Goal: Check status: Check status

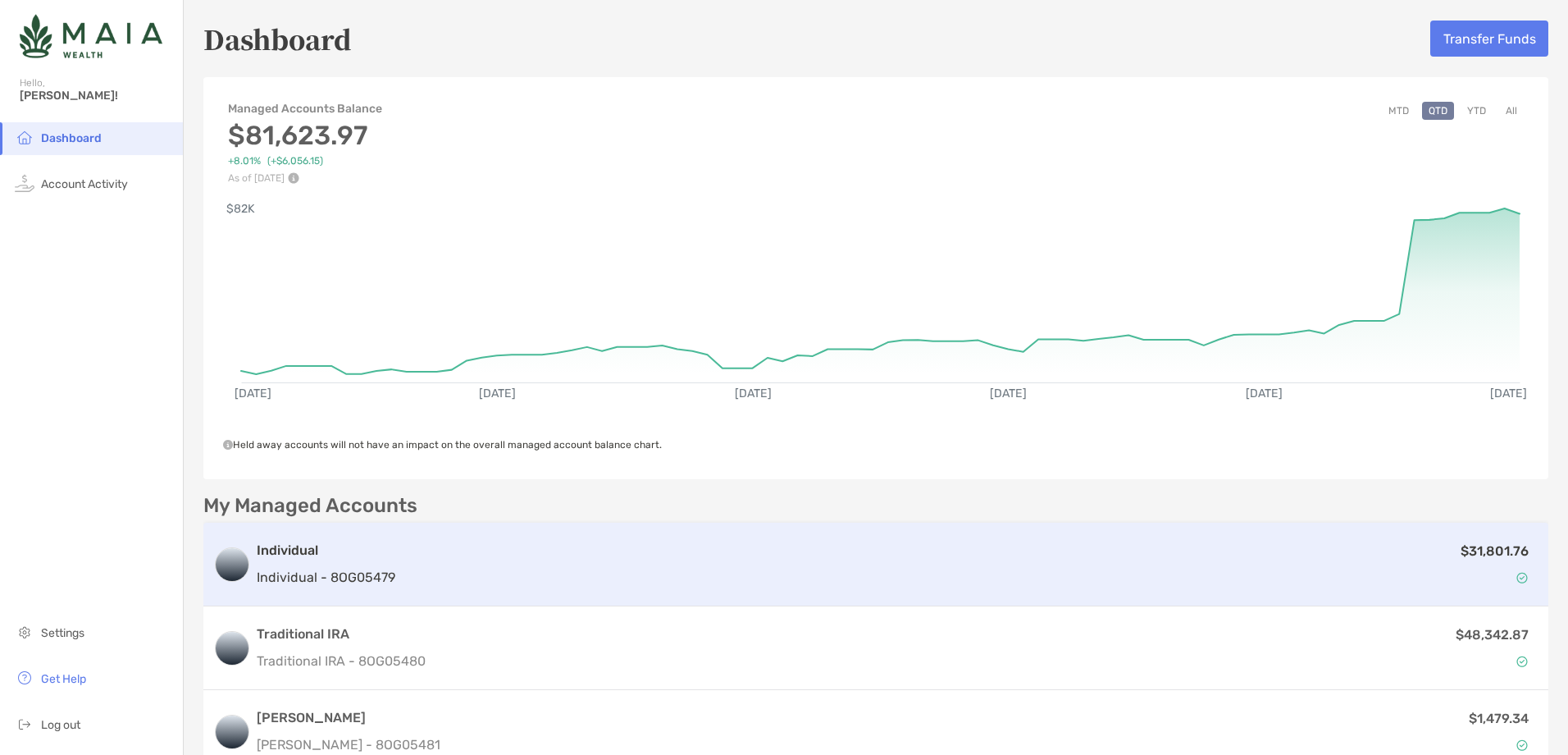
click at [1470, 547] on p "$31,801.76" at bounding box center [1495, 550] width 68 height 20
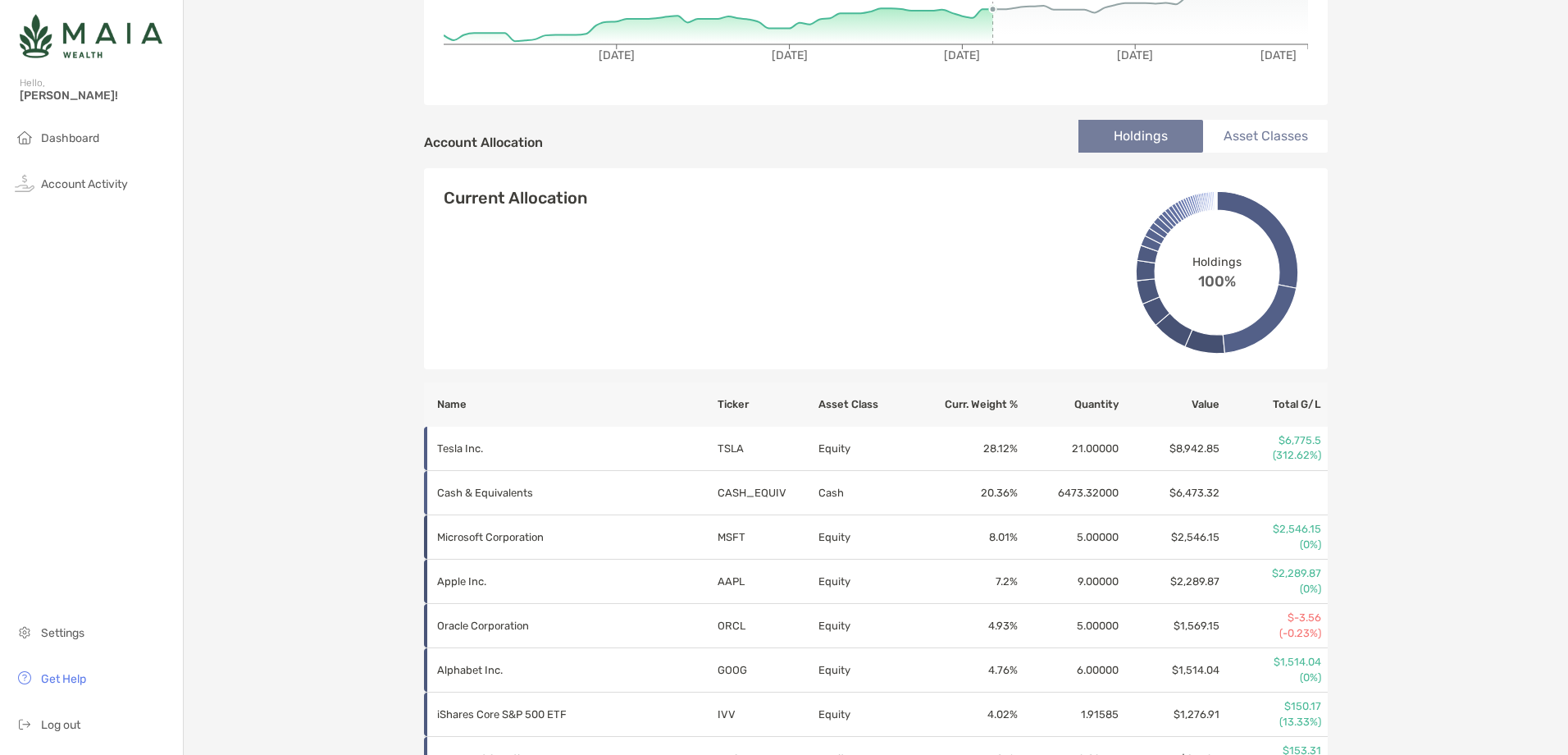
scroll to position [771, 0]
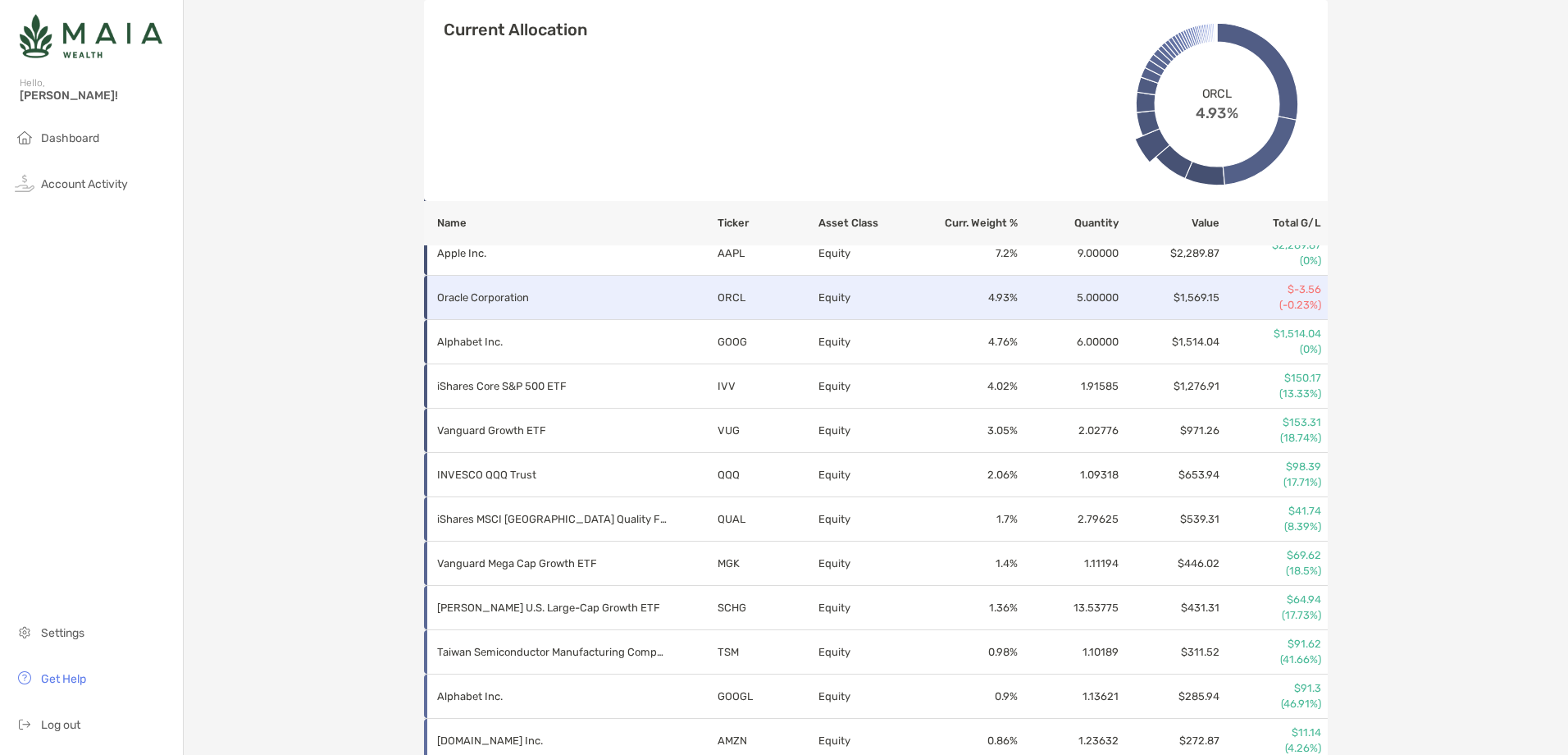
click at [1151, 296] on td "$1,569.15" at bounding box center [1170, 298] width 101 height 45
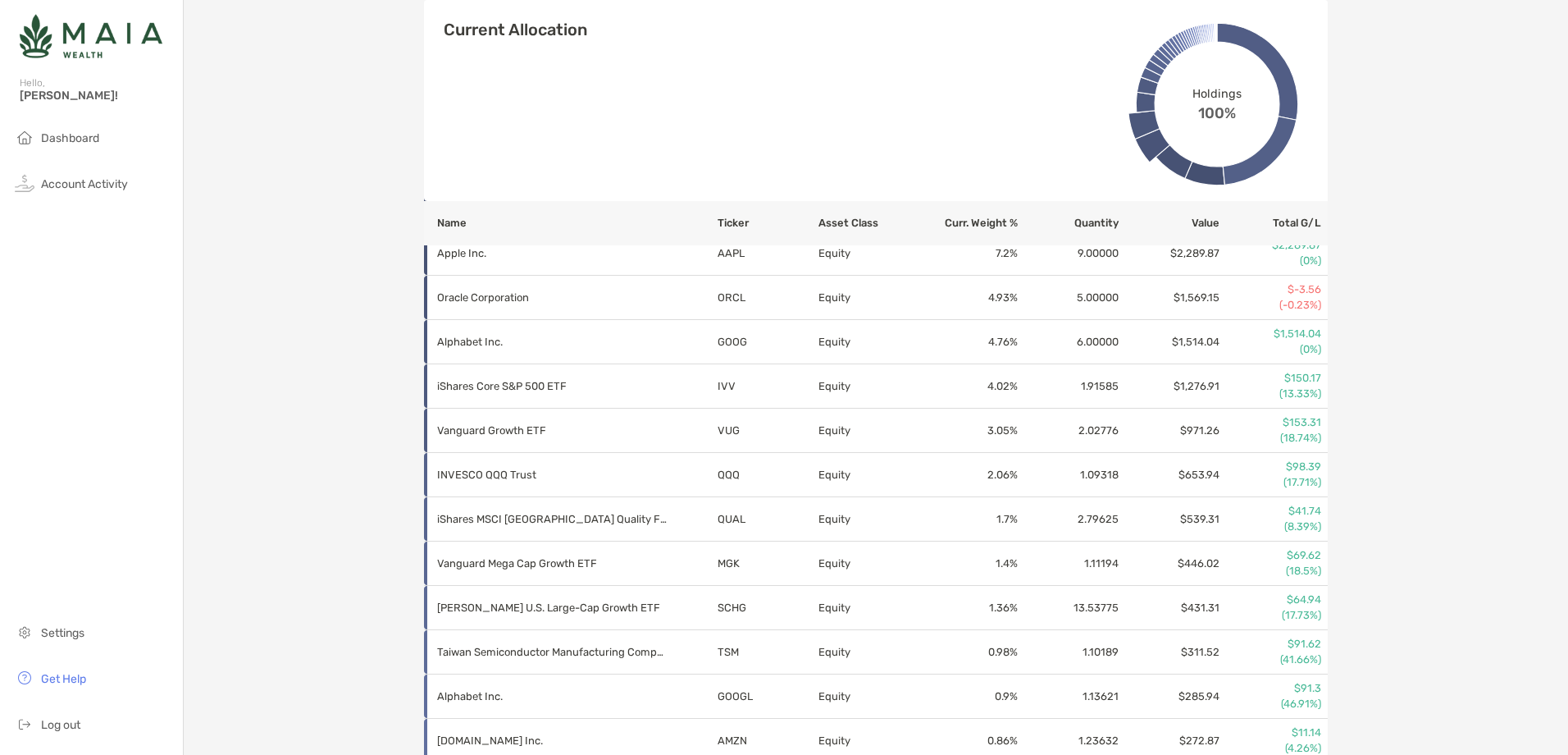
click at [1460, 271] on div "Individual - Individual 8OG05479 Transfer Funds Overview Info Transactions Upco…" at bounding box center [875, 549] width 1385 height 2642
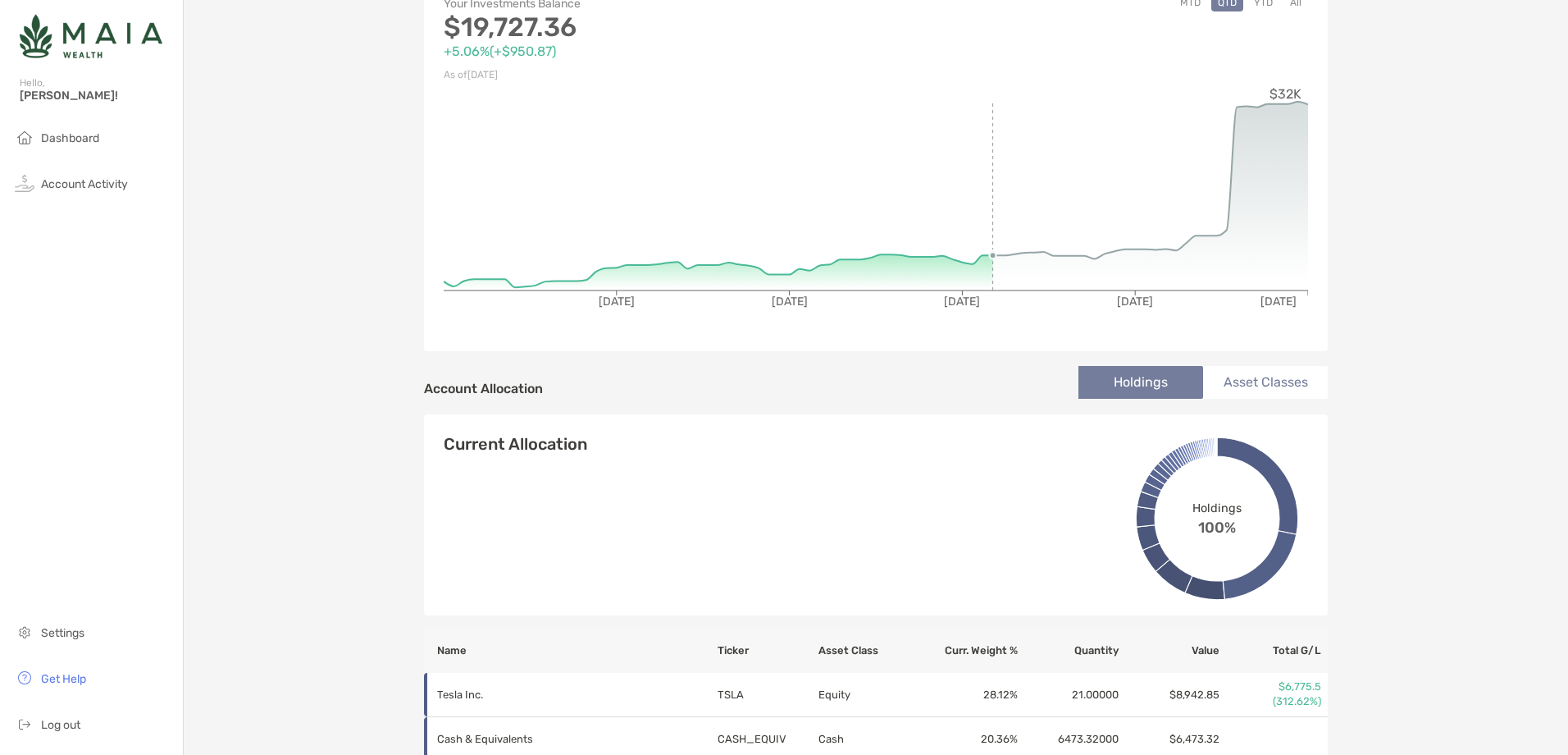
scroll to position [0, 0]
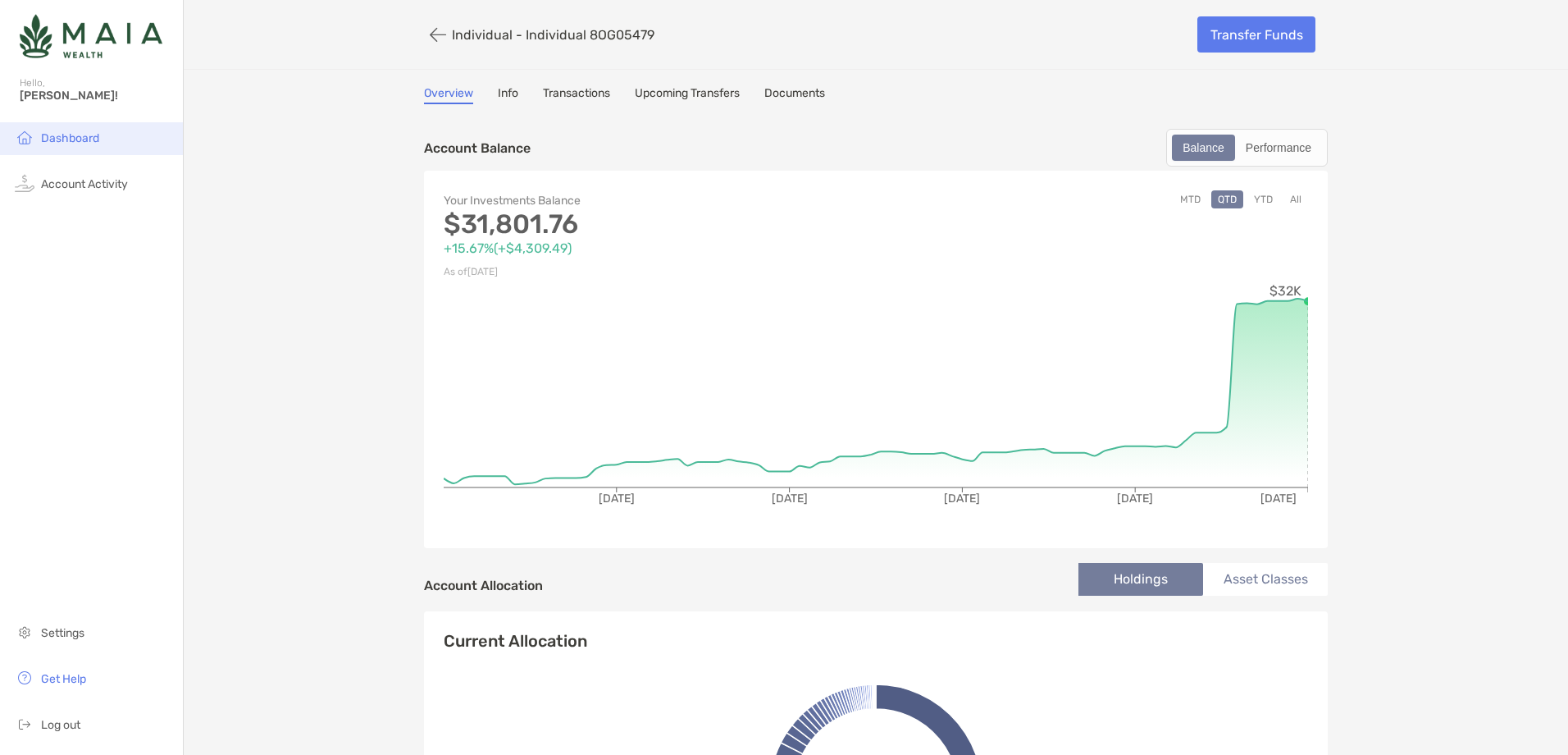
click at [42, 123] on li "Dashboard" at bounding box center [91, 139] width 183 height 33
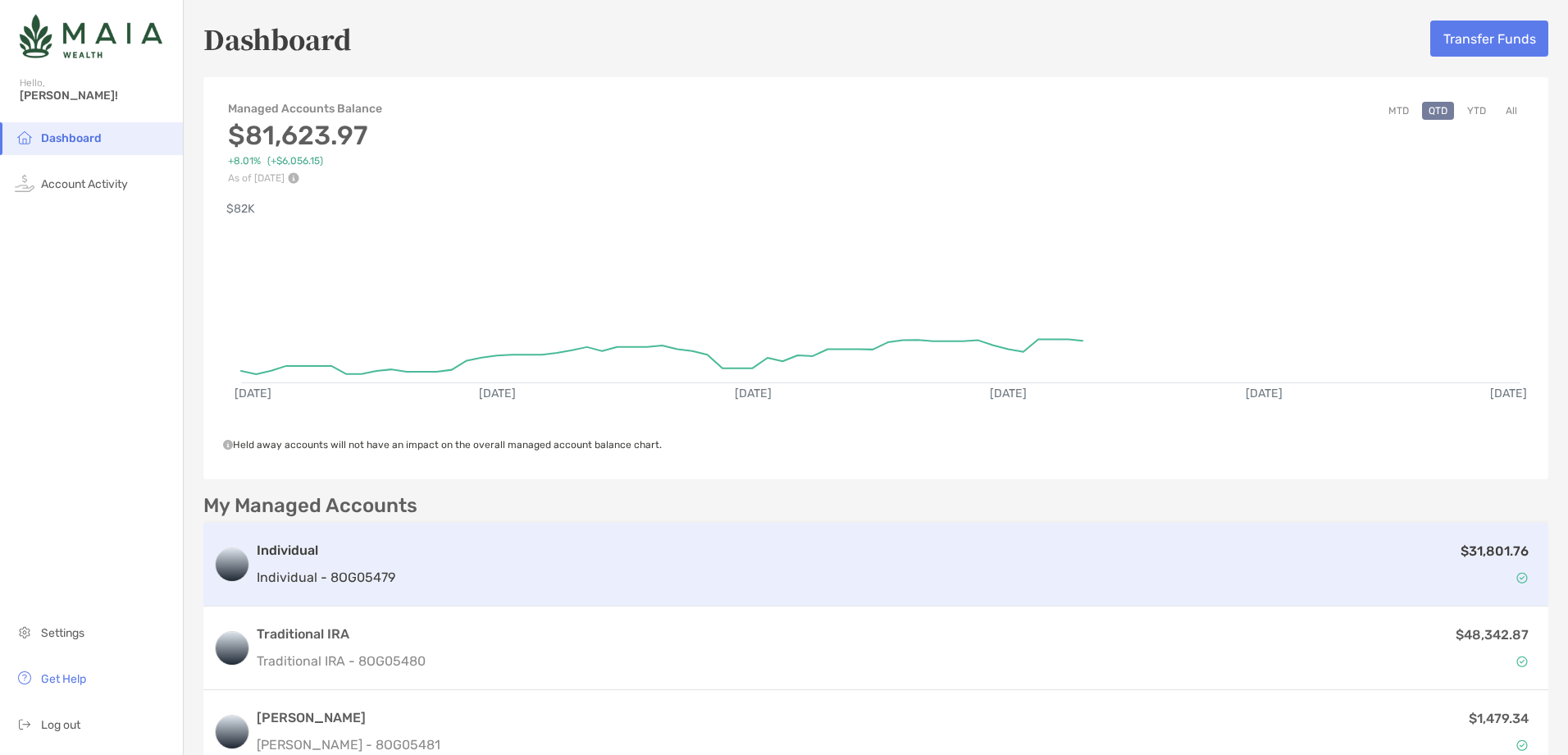
click at [671, 566] on div "$31,801.76" at bounding box center [970, 564] width 1137 height 48
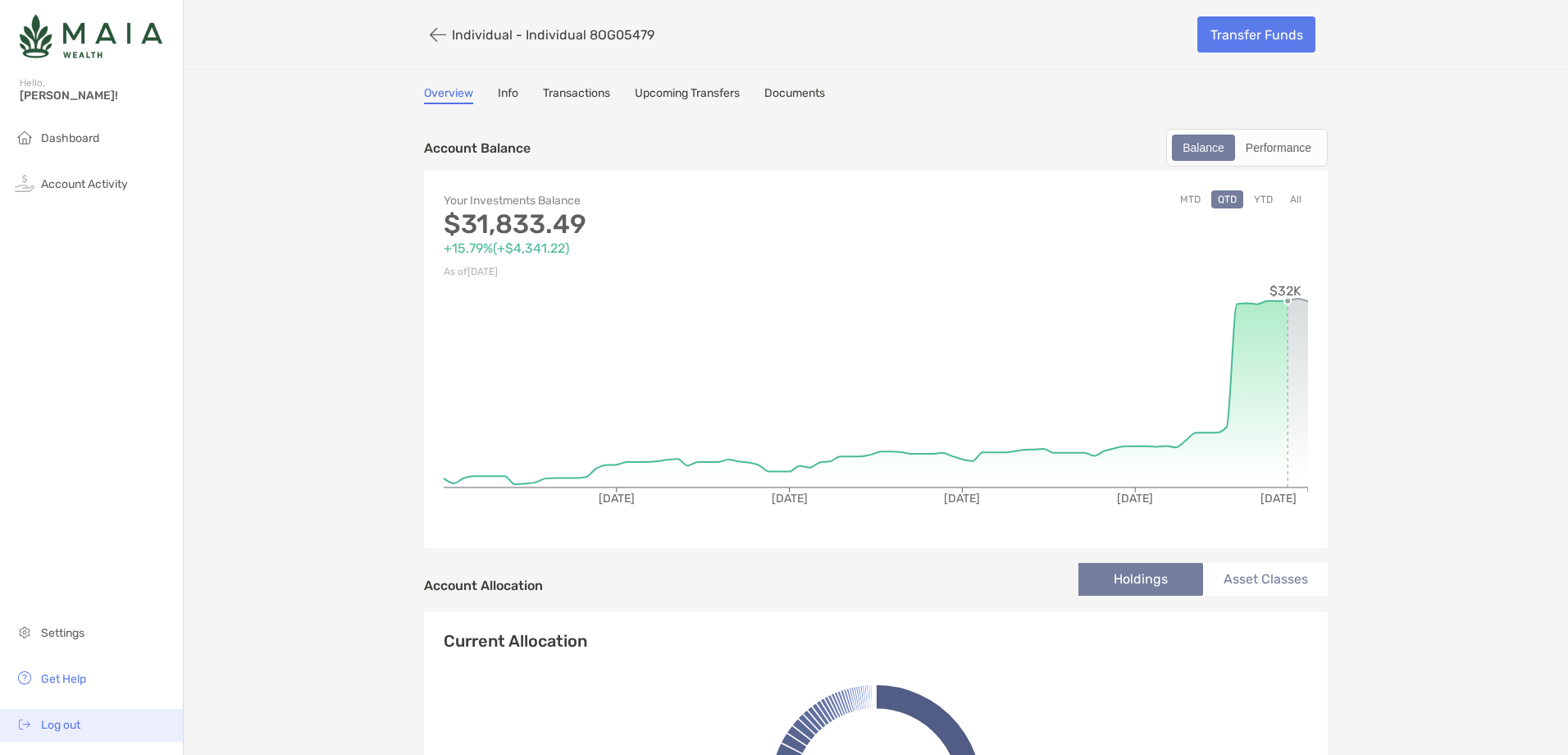
click at [76, 727] on span "Log out" at bounding box center [60, 725] width 40 height 14
